Goal: Check status

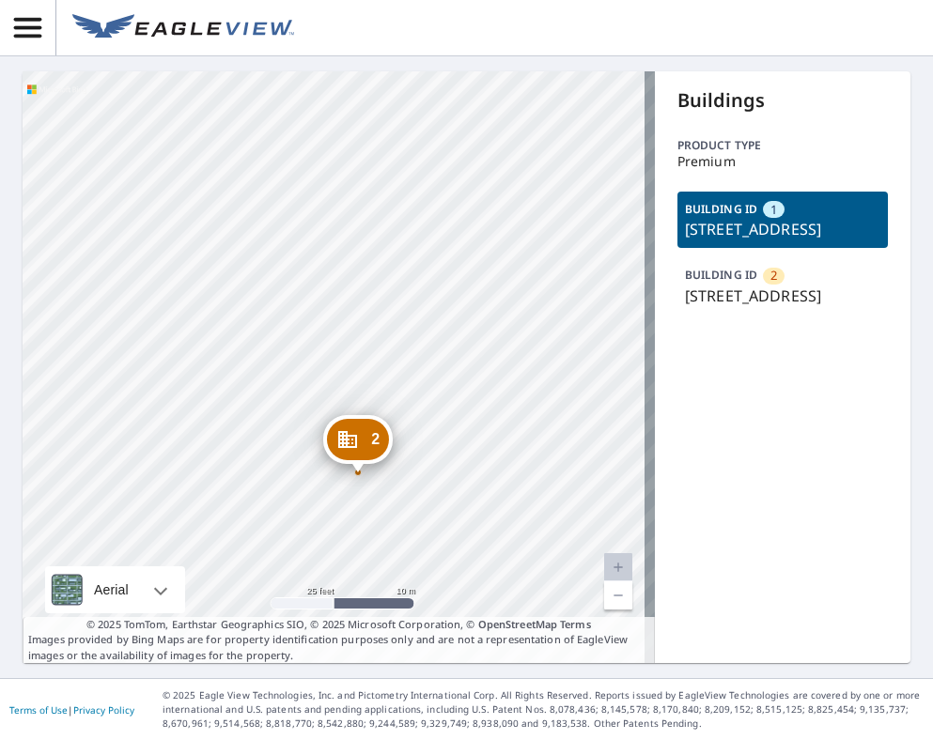
drag, startPoint x: 444, startPoint y: 374, endPoint x: 338, endPoint y: 440, distance: 124.9
click at [340, 440] on div "2 [STREET_ADDRESS] [STREET_ADDRESS]" at bounding box center [339, 367] width 632 height 592
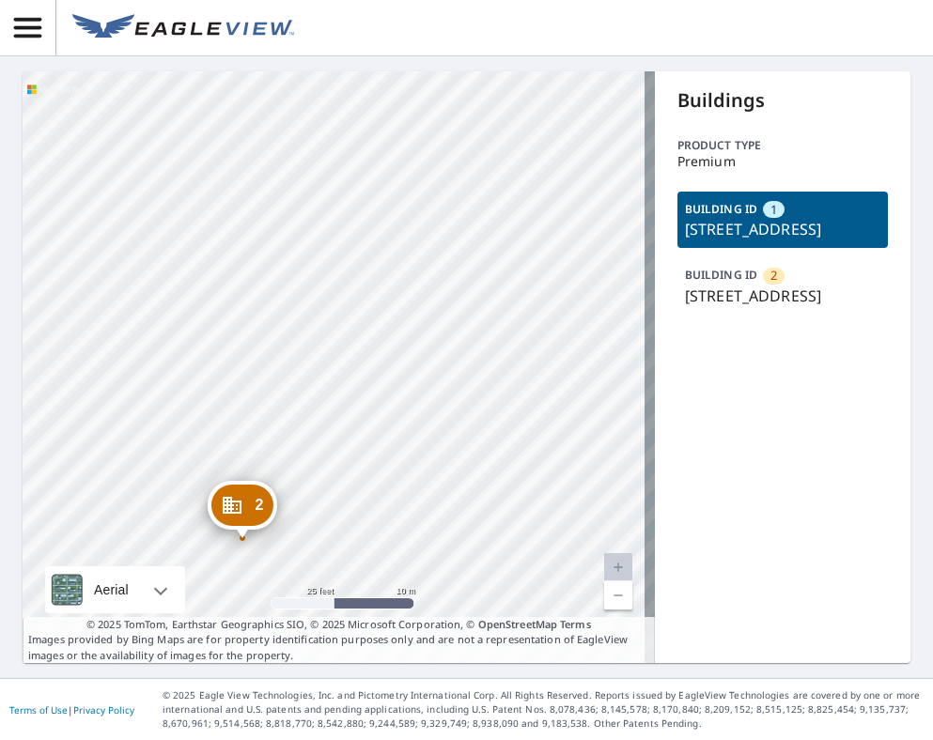
drag, startPoint x: 426, startPoint y: 341, endPoint x: 331, endPoint y: 455, distance: 148.7
click at [331, 455] on div "2 [STREET_ADDRESS] [STREET_ADDRESS]" at bounding box center [339, 367] width 632 height 592
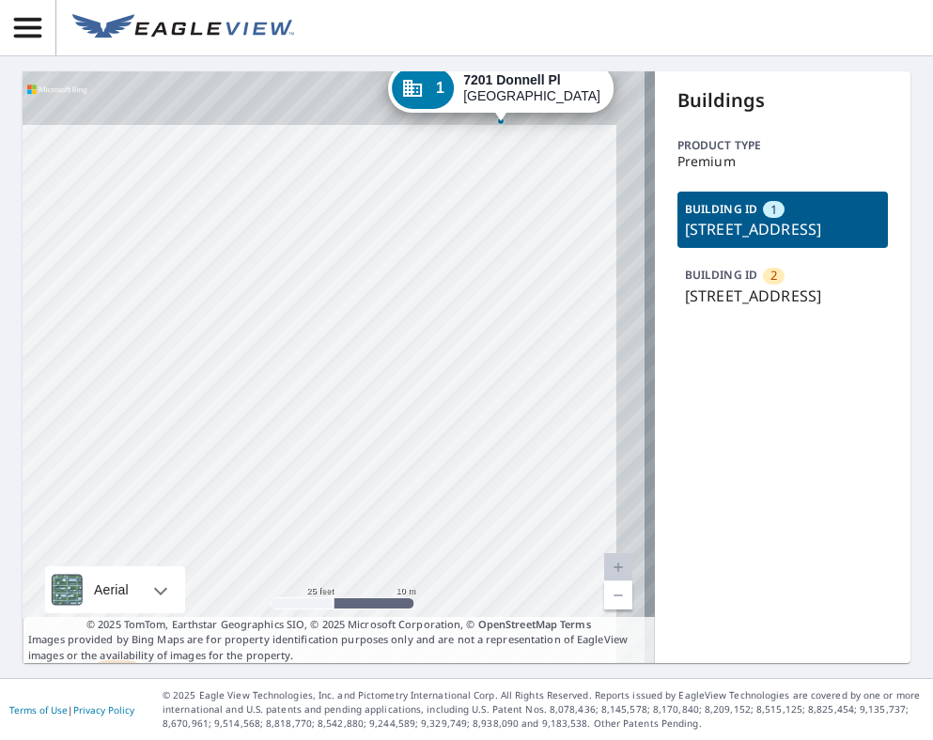
drag, startPoint x: 394, startPoint y: 359, endPoint x: 335, endPoint y: 491, distance: 144.7
click at [336, 491] on div "2 [STREET_ADDRESS] [STREET_ADDRESS]" at bounding box center [339, 367] width 632 height 592
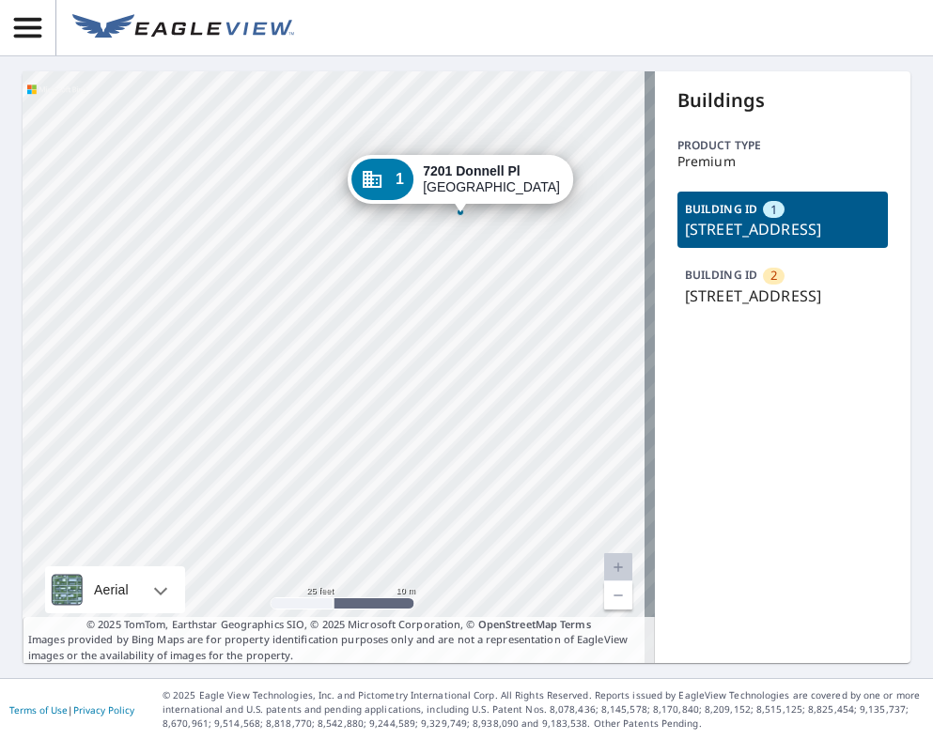
drag, startPoint x: 509, startPoint y: 374, endPoint x: 376, endPoint y: 506, distance: 188.0
click at [372, 514] on div "2 [STREET_ADDRESS] [STREET_ADDRESS]" at bounding box center [339, 367] width 632 height 592
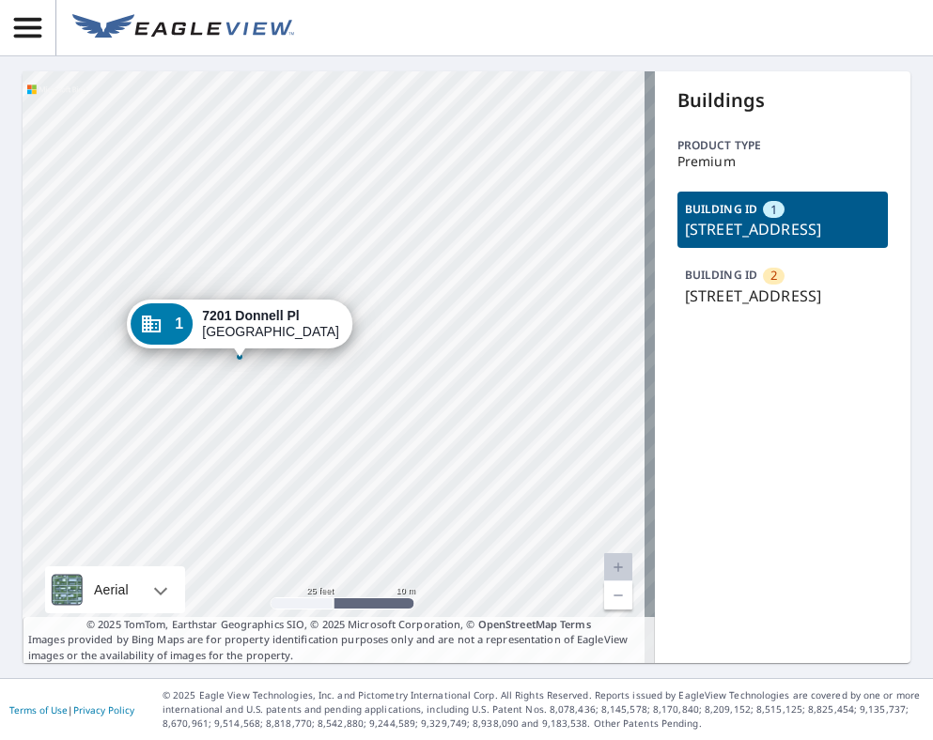
drag, startPoint x: 291, startPoint y: 462, endPoint x: 345, endPoint y: 389, distance: 90.7
click at [345, 389] on div "2 [STREET_ADDRESS] [STREET_ADDRESS]" at bounding box center [339, 367] width 632 height 592
